Goal: Entertainment & Leisure: Consume media (video, audio)

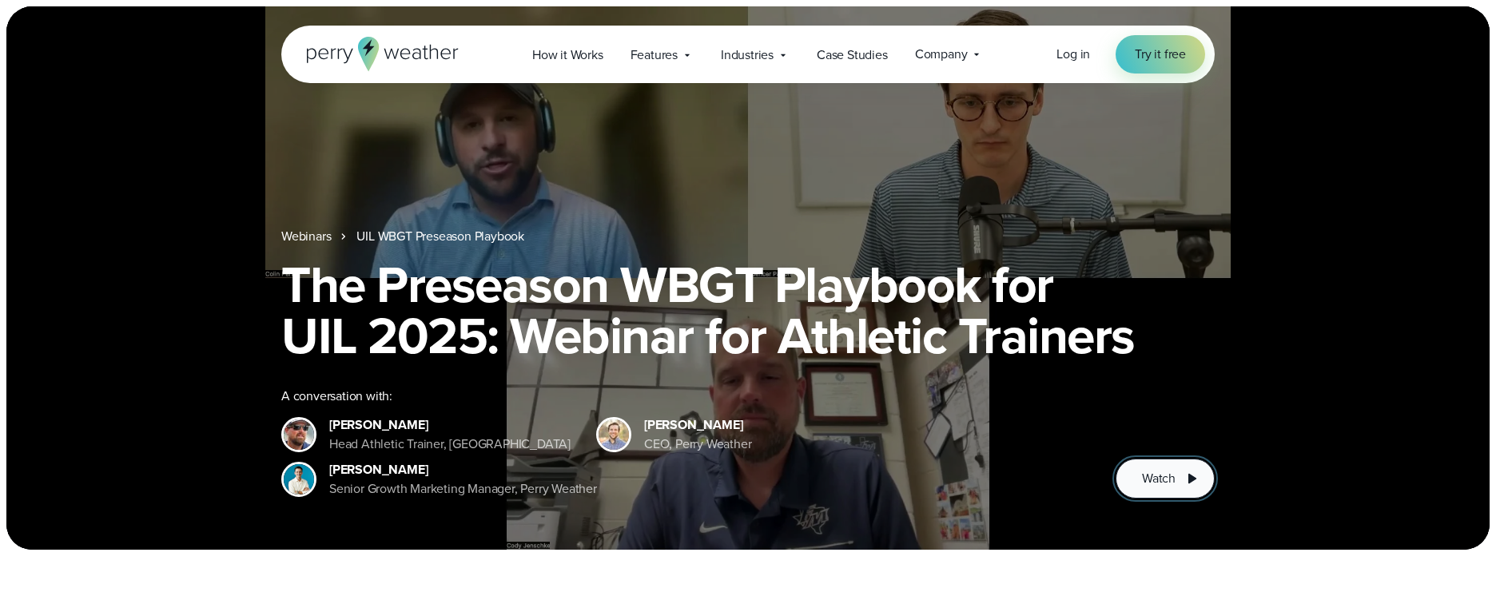
click at [1158, 477] on span "Watch" at bounding box center [1159, 478] width 34 height 19
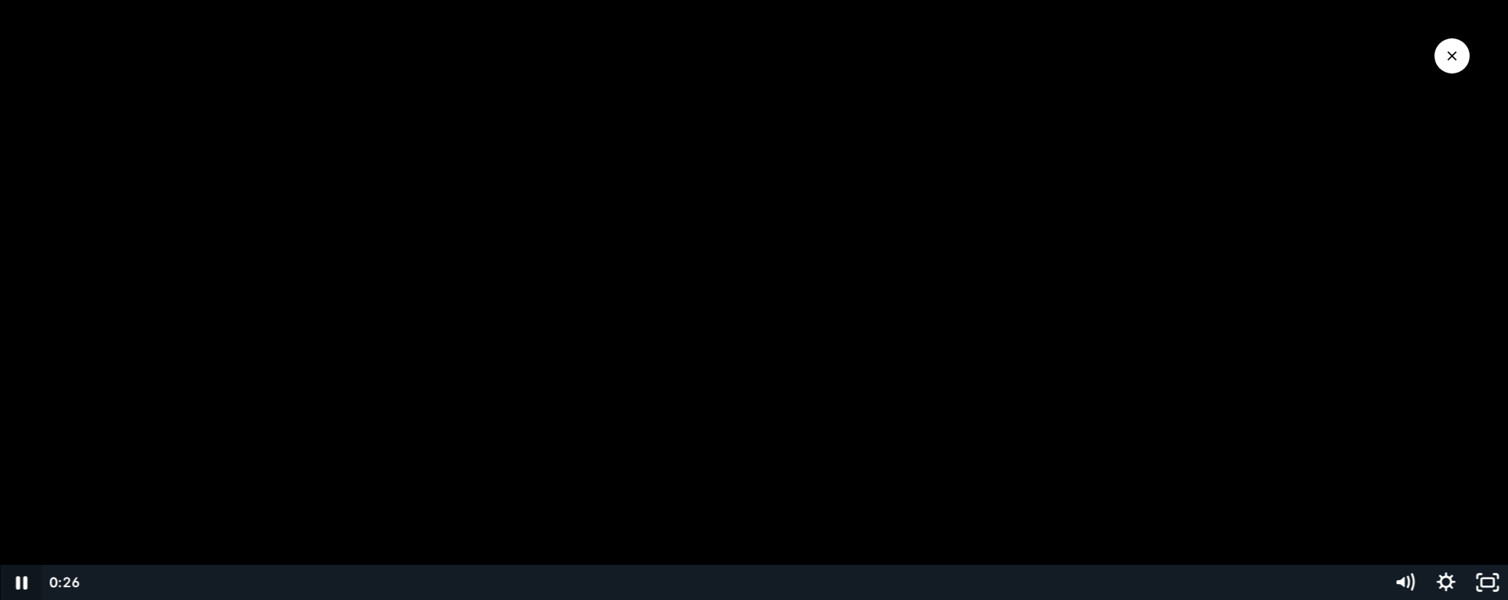
click at [17, 579] on icon "Pause" at bounding box center [21, 583] width 11 height 14
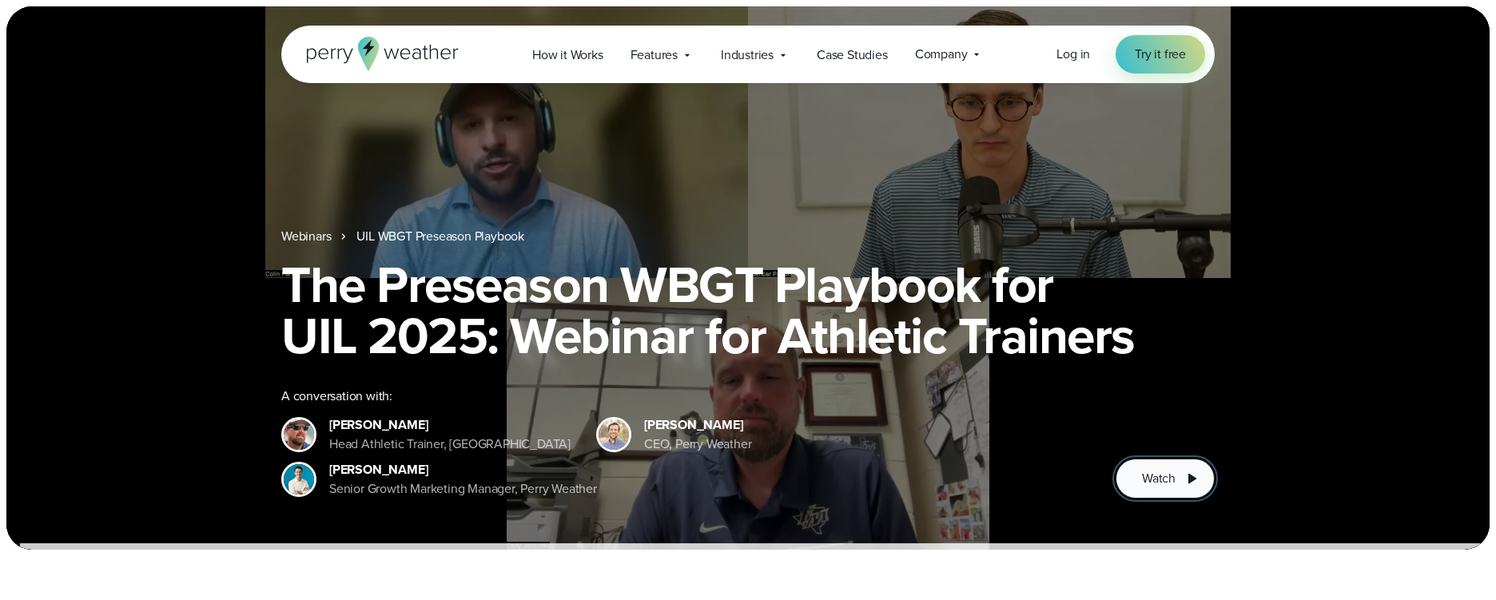
click at [1173, 474] on span "Watch" at bounding box center [1159, 478] width 34 height 19
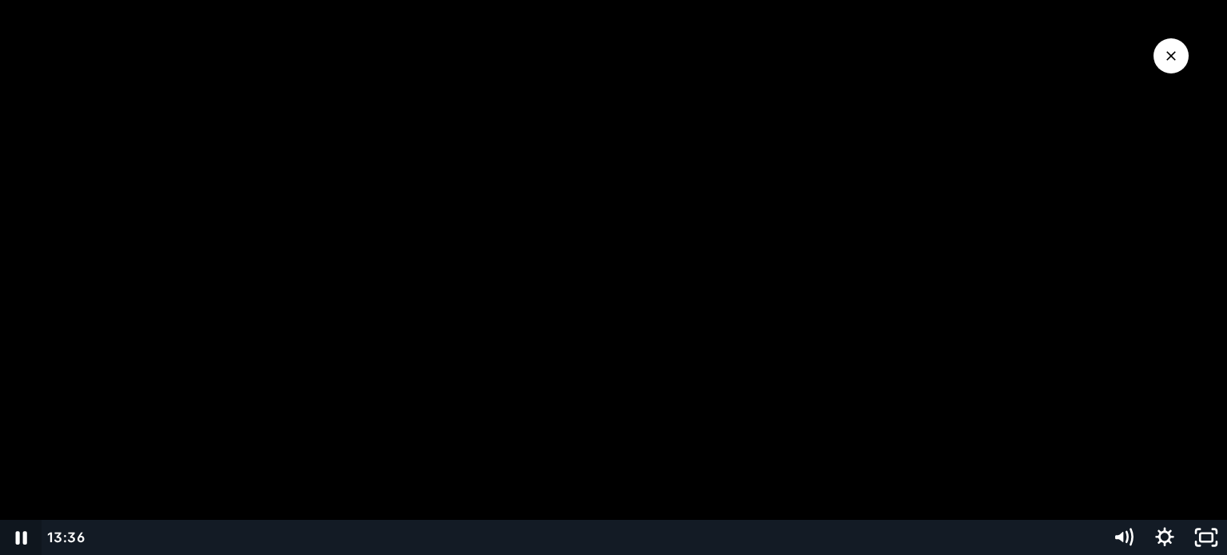
click at [18, 535] on icon "Pause" at bounding box center [21, 538] width 11 height 14
click at [23, 535] on icon "Play Video" at bounding box center [23, 538] width 13 height 18
click at [18, 535] on icon "Pause" at bounding box center [21, 539] width 14 height 16
click at [18, 535] on icon "Play Video" at bounding box center [23, 538] width 13 height 18
